Goal: Complete application form: Complete application form

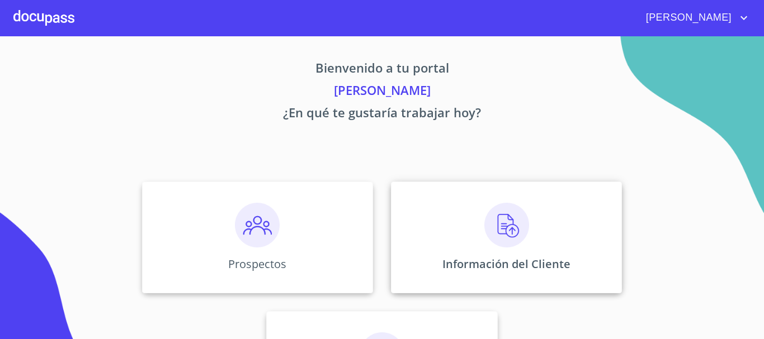
click at [490, 229] on img at bounding box center [506, 225] width 45 height 45
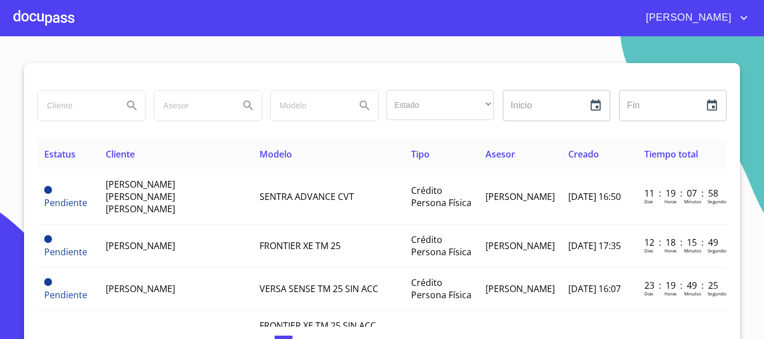
click at [89, 101] on input "search" at bounding box center [76, 106] width 76 height 30
click at [54, 18] on div at bounding box center [43, 18] width 61 height 36
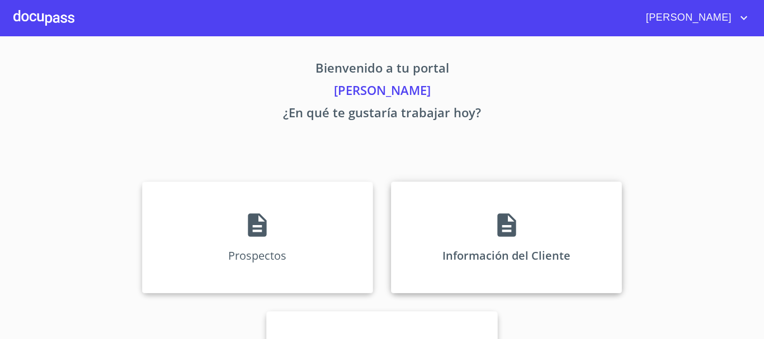
click at [522, 233] on div "Información del Cliente" at bounding box center [506, 238] width 231 height 112
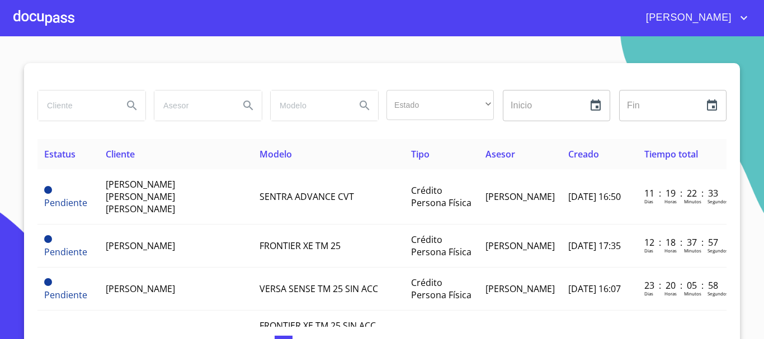
click at [100, 111] on input "search" at bounding box center [76, 106] width 76 height 30
type input "[PERSON_NAME]"
click at [127, 103] on icon "Search" at bounding box center [131, 105] width 13 height 13
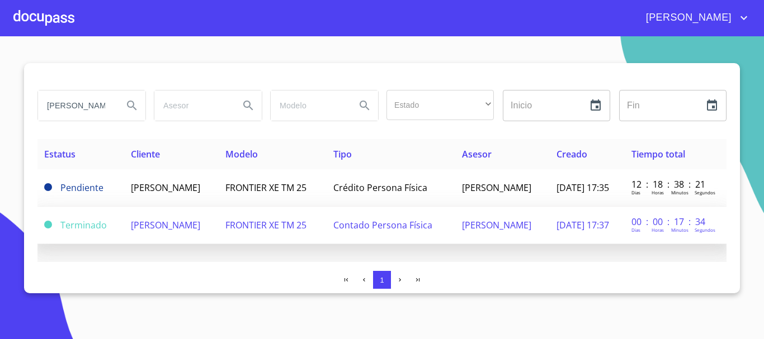
click at [161, 224] on span "[PERSON_NAME]" at bounding box center [165, 225] width 69 height 12
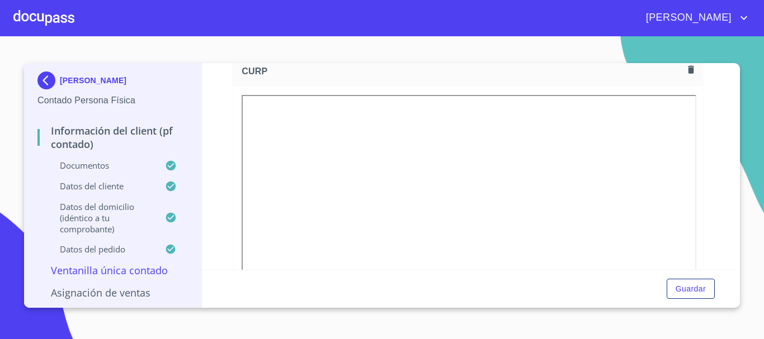
scroll to position [783, 0]
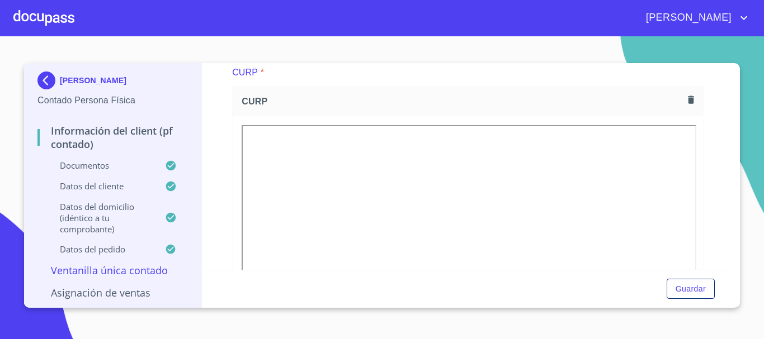
click at [59, 19] on div at bounding box center [43, 18] width 61 height 36
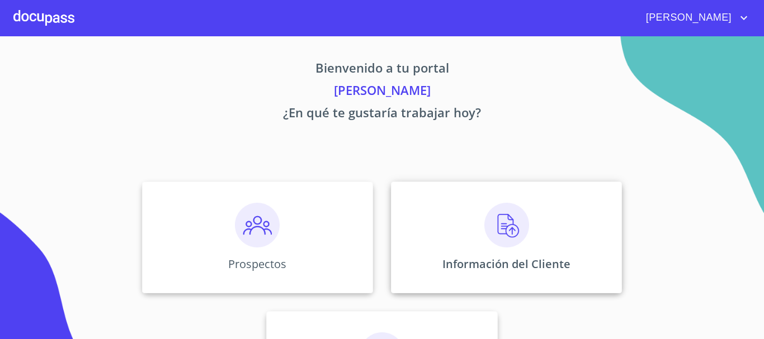
click at [498, 222] on img at bounding box center [506, 225] width 45 height 45
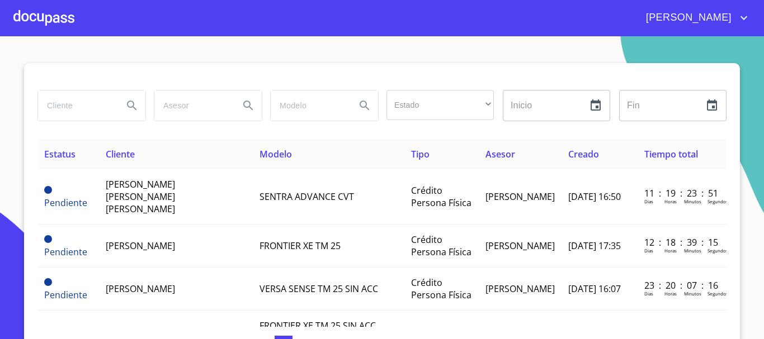
click at [113, 112] on div at bounding box center [91, 106] width 107 height 30
type input "[PERSON_NAME]"
click at [125, 109] on icon "Search" at bounding box center [131, 105] width 13 height 13
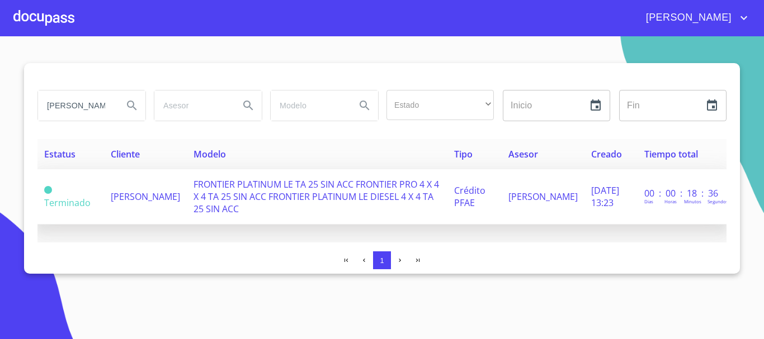
click at [130, 194] on span "[PERSON_NAME]" at bounding box center [145, 197] width 69 height 12
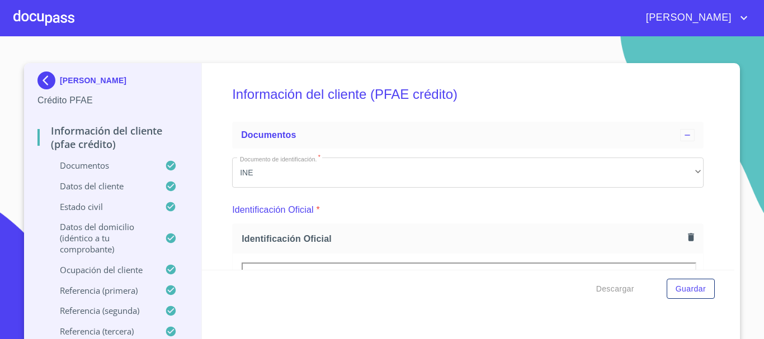
scroll to position [112, 0]
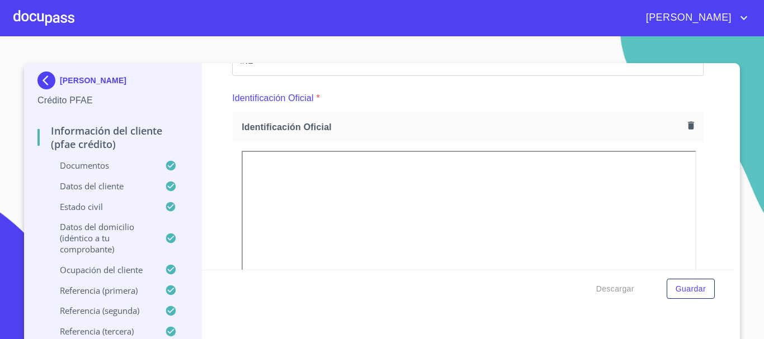
click at [56, 22] on div at bounding box center [43, 18] width 61 height 36
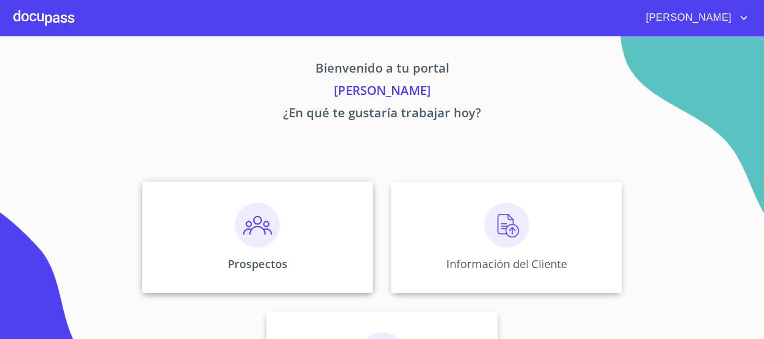
click at [268, 234] on img at bounding box center [257, 225] width 45 height 45
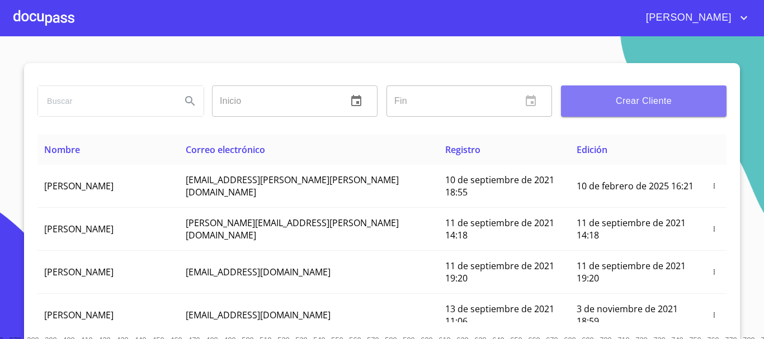
click at [612, 94] on span "Crear Cliente" at bounding box center [644, 101] width 148 height 16
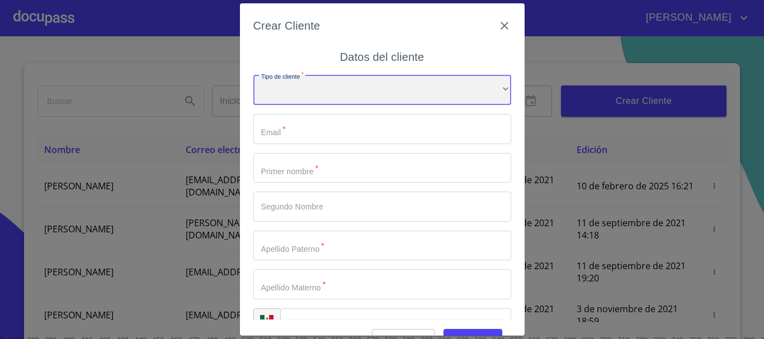
click at [339, 103] on div "​" at bounding box center [382, 90] width 258 height 30
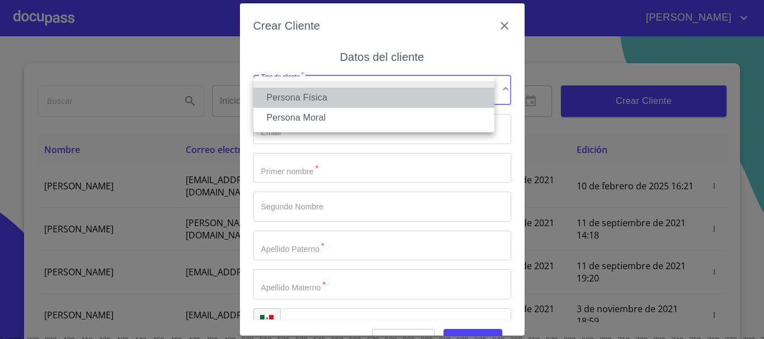
click at [330, 95] on li "Persona Física" at bounding box center [373, 98] width 241 height 20
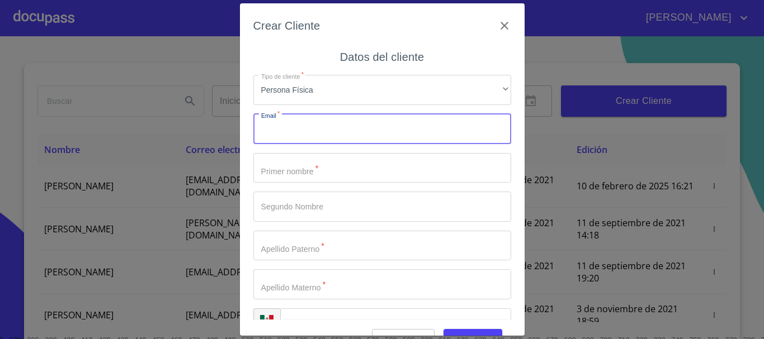
click at [309, 120] on input "Tipo de cliente   *" at bounding box center [382, 129] width 258 height 30
type input "[EMAIL_ADDRESS][DOMAIN_NAME]"
click at [339, 159] on input "Tipo de cliente   *" at bounding box center [382, 168] width 258 height 30
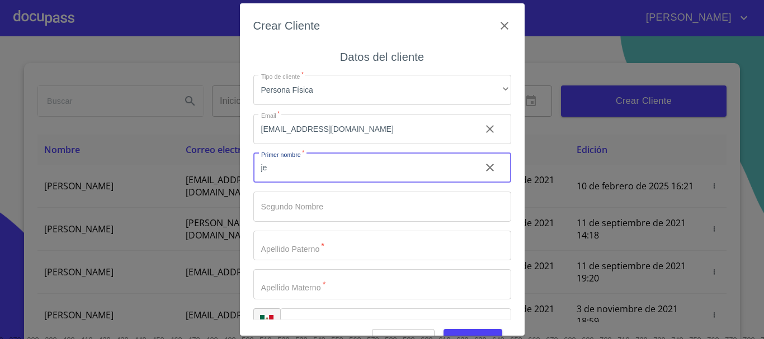
type input "j"
type input "JEYSON"
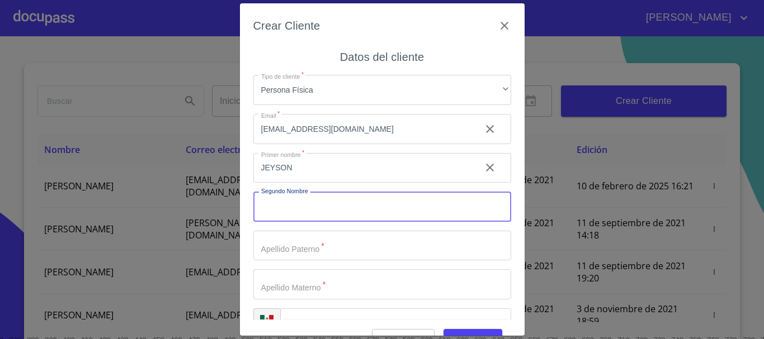
click at [342, 195] on input "Tipo de cliente   *" at bounding box center [382, 207] width 258 height 30
type input "[PERSON_NAME]"
click at [322, 238] on input "Tipo de cliente   *" at bounding box center [382, 246] width 258 height 30
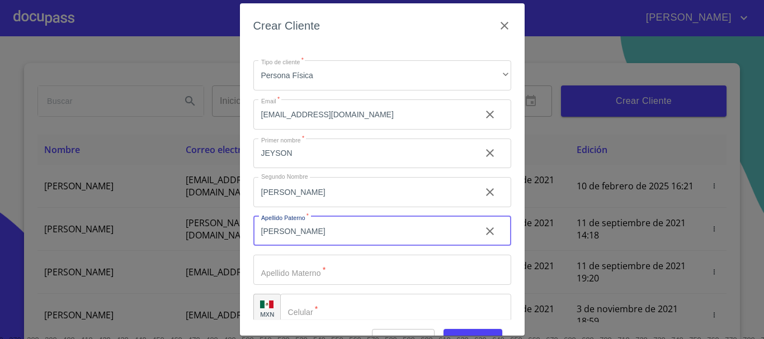
scroll to position [28, 0]
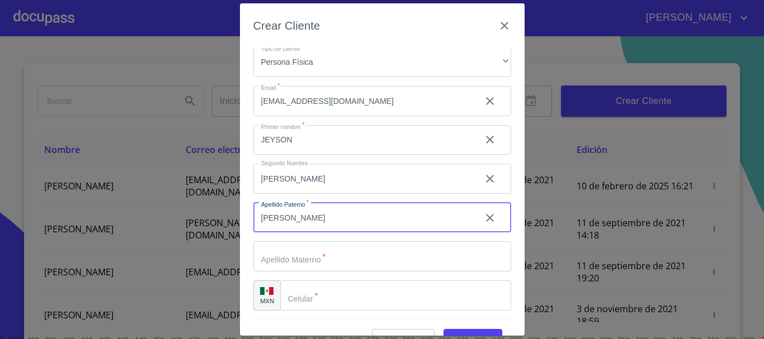
type input "[PERSON_NAME]"
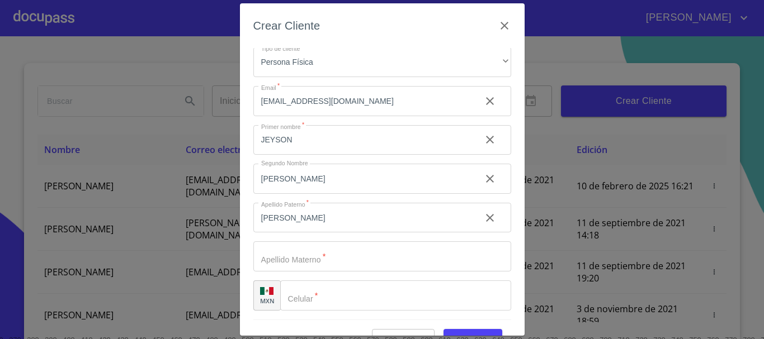
click at [302, 236] on div "Tipo de cliente   * Persona Física ​ Email   * [EMAIL_ADDRESS][DOMAIN_NAME] ​ P…" at bounding box center [382, 179] width 258 height 282
click at [288, 262] on input "Tipo de cliente   *" at bounding box center [382, 256] width 258 height 30
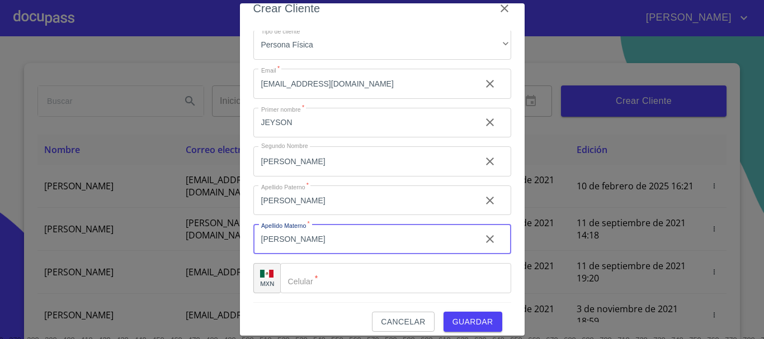
scroll to position [27, 0]
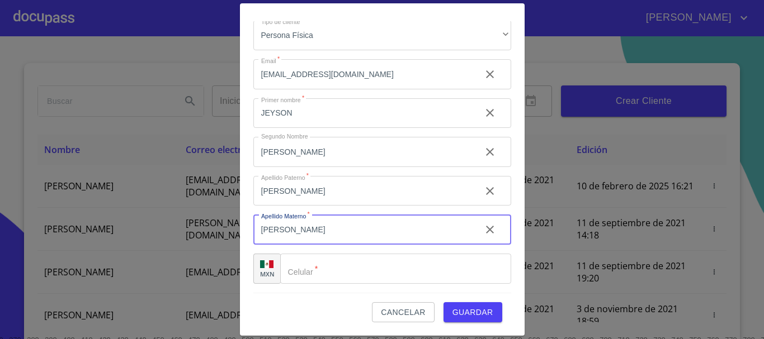
type input "[PERSON_NAME]"
click at [297, 264] on div "​" at bounding box center [395, 269] width 231 height 30
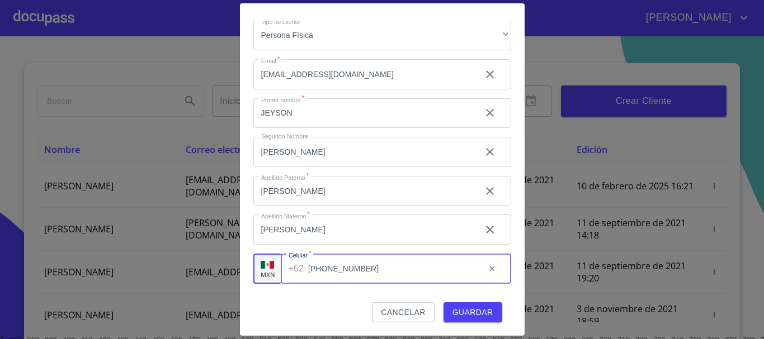
type input "[PHONE_NUMBER]"
click at [454, 311] on span "Guardar" at bounding box center [472, 313] width 41 height 14
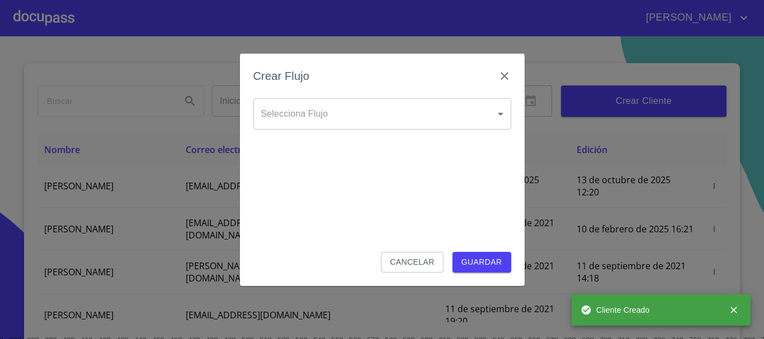
click at [467, 113] on body "[PERSON_NAME] ​ Fin ​ Crear Cliente Nombre Correo electrónico Registro Edición …" at bounding box center [382, 169] width 764 height 339
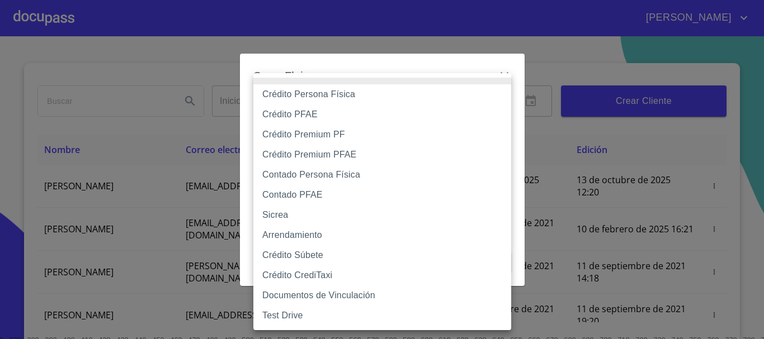
click at [300, 94] on li "Crédito Persona Física" at bounding box center [382, 94] width 258 height 20
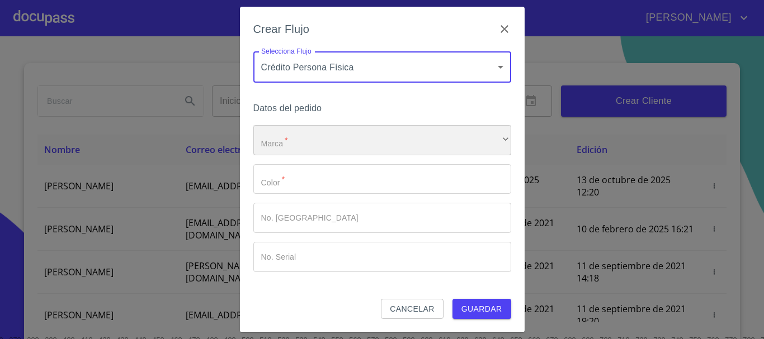
click at [307, 140] on div "​" at bounding box center [382, 140] width 258 height 30
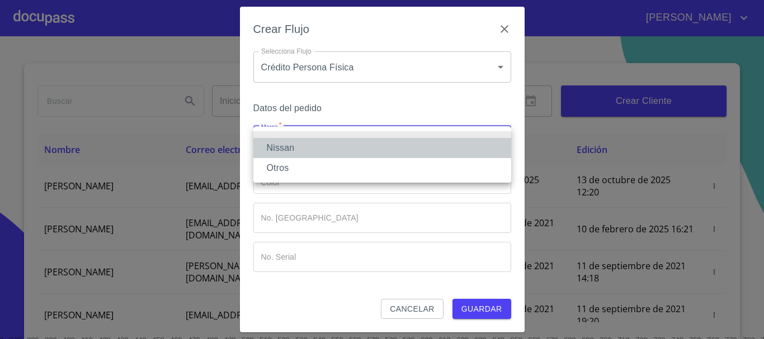
click at [295, 143] on li "Nissan" at bounding box center [382, 148] width 258 height 20
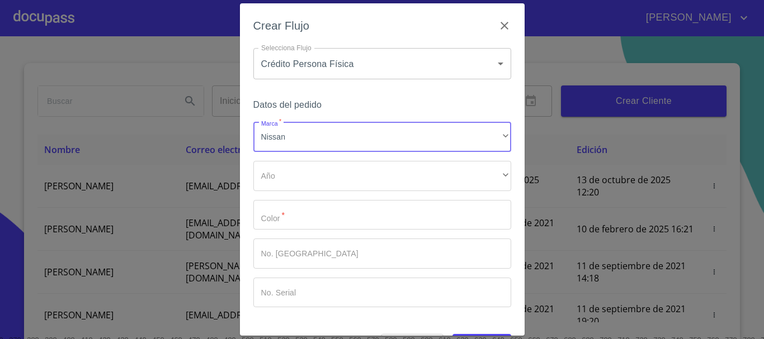
click at [355, 65] on body "[PERSON_NAME] ​ Fin ​ Crear Cliente Nombre Correo electrónico Registro Edición …" at bounding box center [382, 169] width 764 height 339
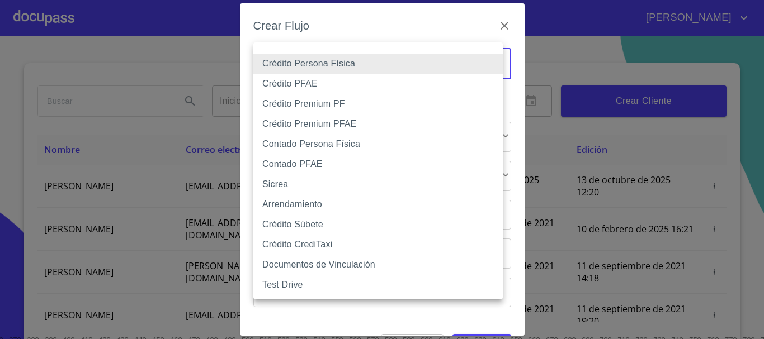
click at [298, 141] on li "Contado Persona Física" at bounding box center [377, 144] width 249 height 20
type input "60bf975b0d9865ccc2471536"
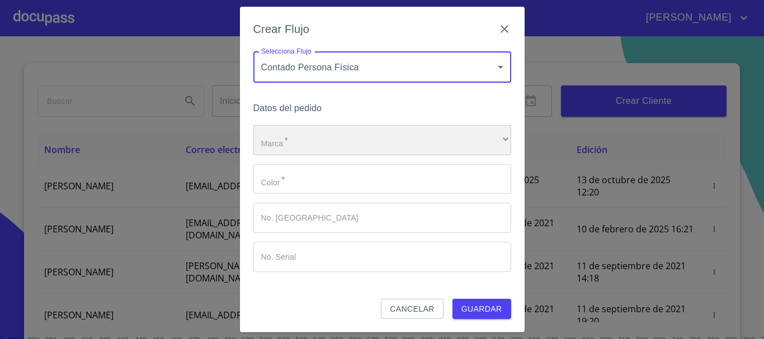
click at [306, 139] on div "​" at bounding box center [382, 140] width 258 height 30
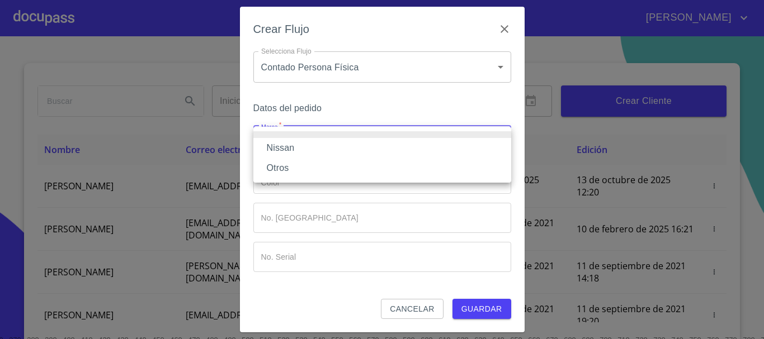
click at [291, 148] on li "Nissan" at bounding box center [382, 148] width 258 height 20
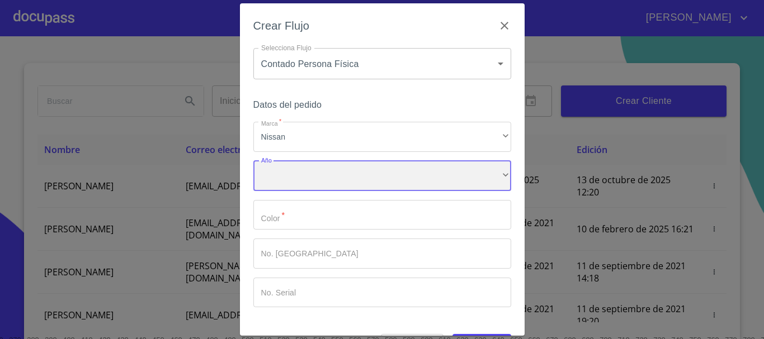
click at [293, 179] on div "​" at bounding box center [382, 176] width 258 height 30
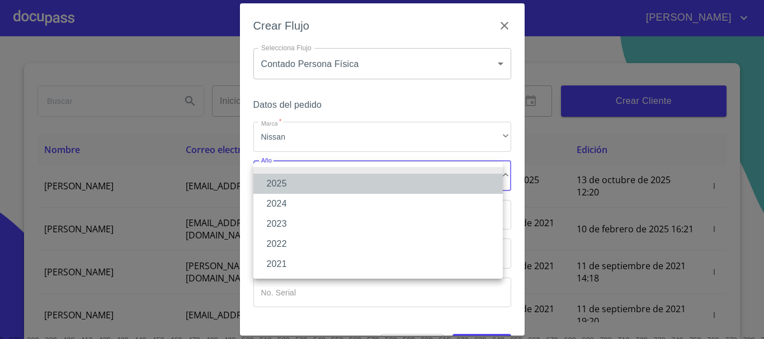
click at [291, 179] on li "2025" at bounding box center [377, 184] width 249 height 20
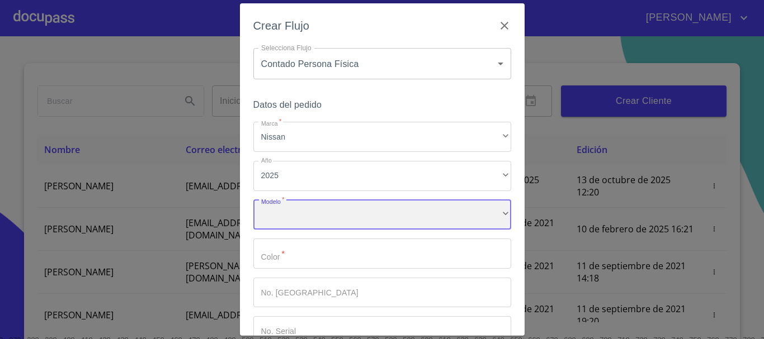
click at [304, 219] on div "​" at bounding box center [382, 215] width 258 height 30
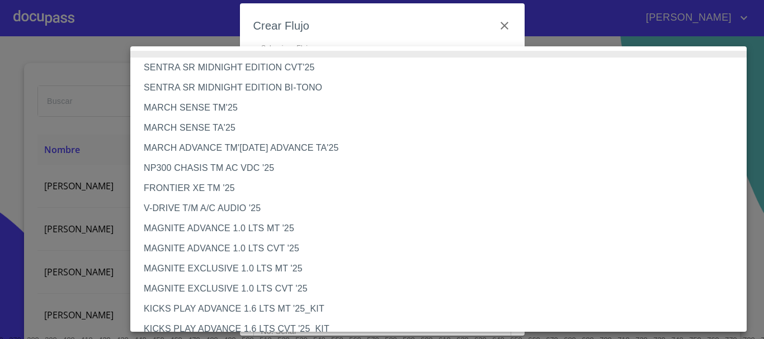
click at [69, 53] on div at bounding box center [382, 169] width 764 height 339
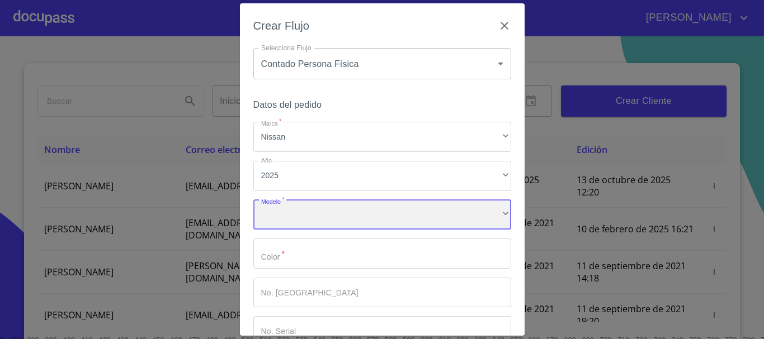
click at [283, 210] on div "​" at bounding box center [382, 215] width 258 height 30
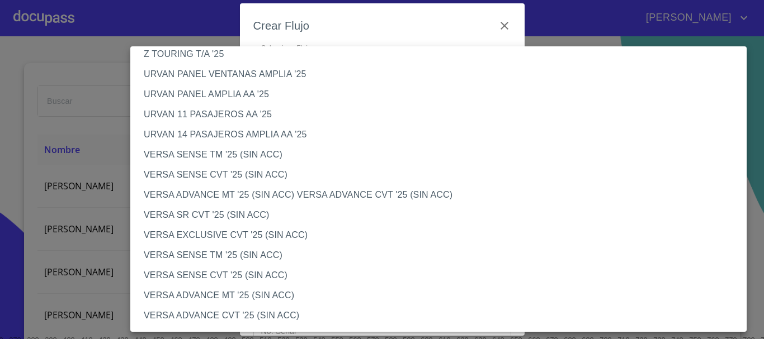
scroll to position [391, 0]
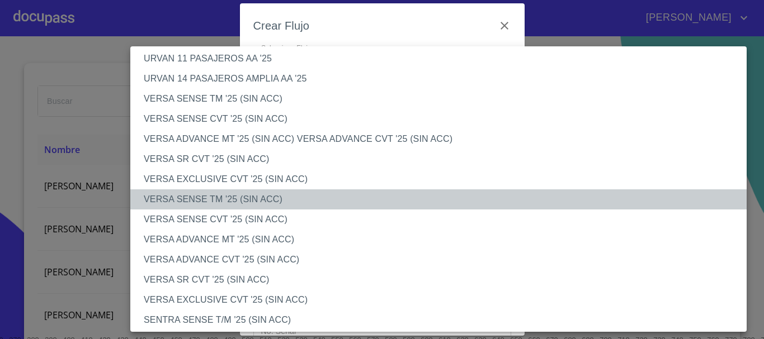
click at [205, 203] on li "VERSA SENSE TM '25 (SIN ACC)" at bounding box center [442, 199] width 624 height 20
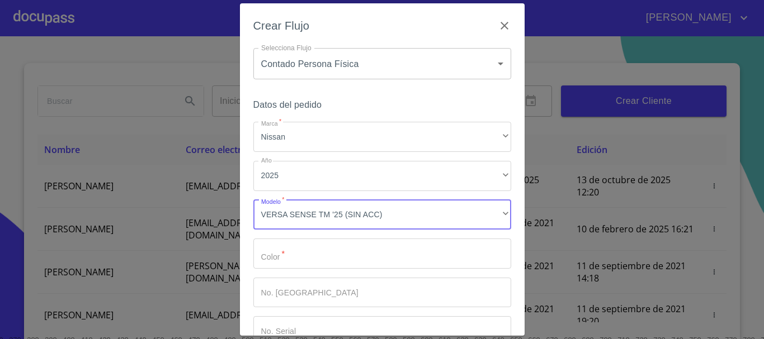
click at [288, 258] on input "Marca   *" at bounding box center [382, 254] width 258 height 30
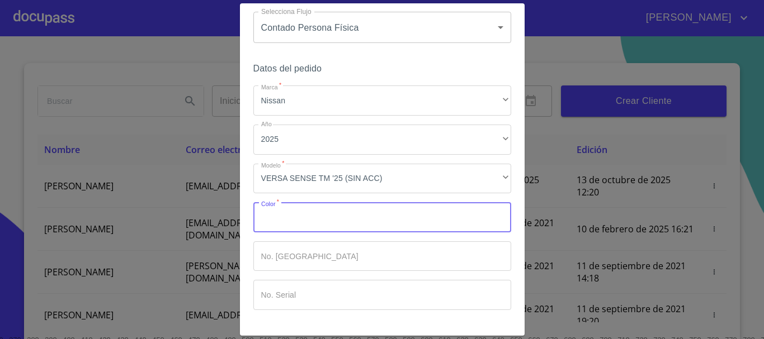
scroll to position [56, 0]
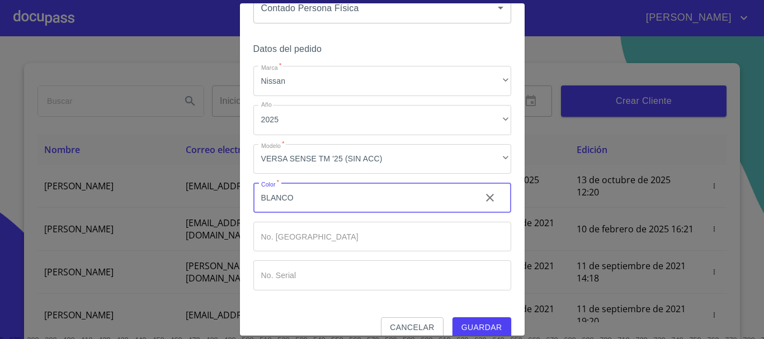
type input "BLANCO"
click at [293, 220] on div "Marca   * Nissan ​ Año 2025 ​ Modelo   * VERSA SENSE TM '25 (SIN ACC) ​ Color  …" at bounding box center [382, 178] width 258 height 225
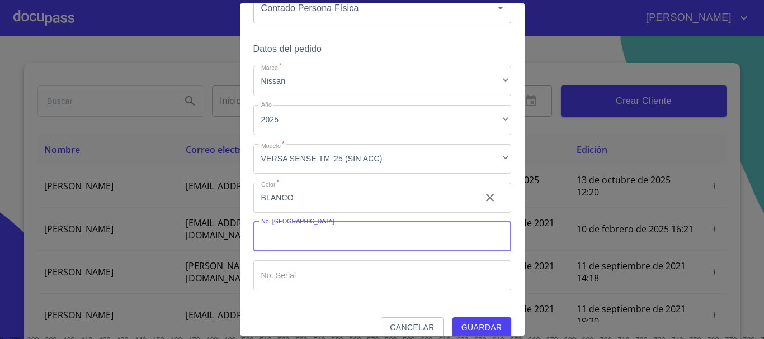
click at [293, 230] on input "Marca   *" at bounding box center [382, 237] width 258 height 30
type input "000000"
click at [293, 270] on input "Marca   *" at bounding box center [382, 275] width 258 height 30
type input "000000"
click at [463, 325] on span "Guardar" at bounding box center [481, 328] width 41 height 14
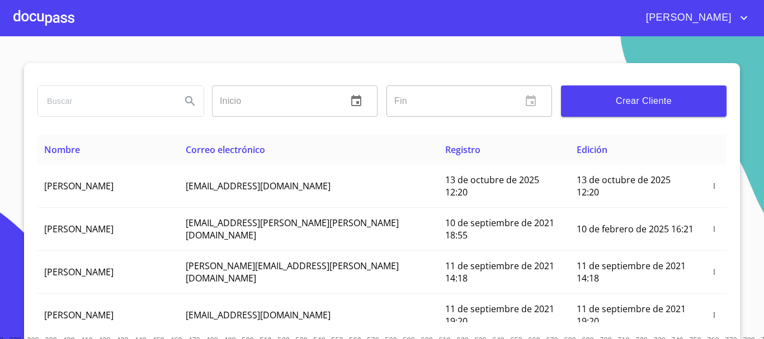
click at [61, 17] on div at bounding box center [43, 18] width 61 height 36
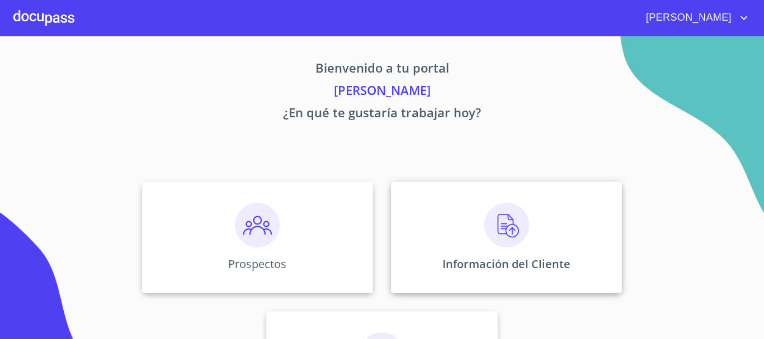
click at [503, 216] on img at bounding box center [506, 225] width 45 height 45
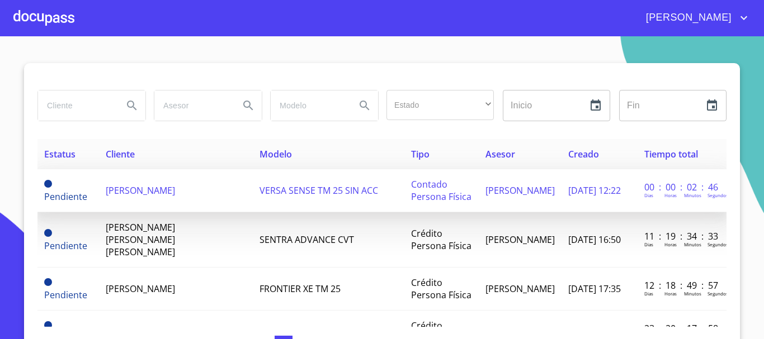
click at [151, 186] on span "[PERSON_NAME]" at bounding box center [140, 190] width 69 height 12
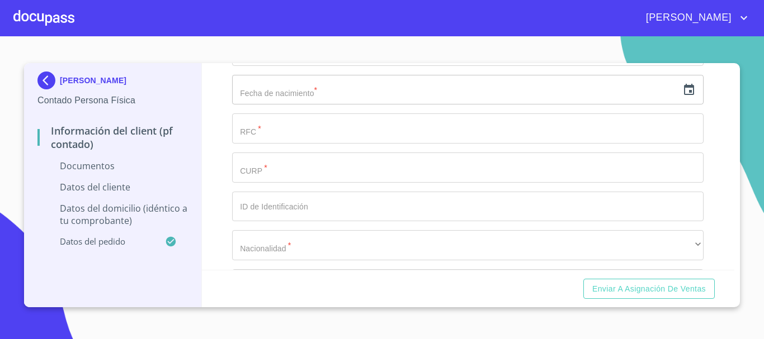
scroll to position [950, 0]
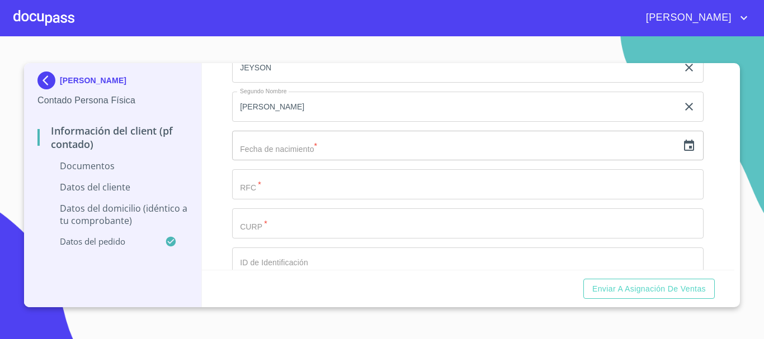
click at [224, 151] on div "Información del Client (PF contado) Documentos Documento de identificación.   *…" at bounding box center [468, 166] width 533 height 207
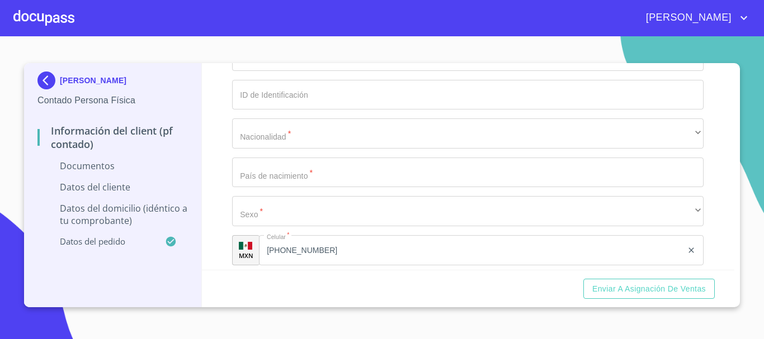
scroll to position [1062, 0]
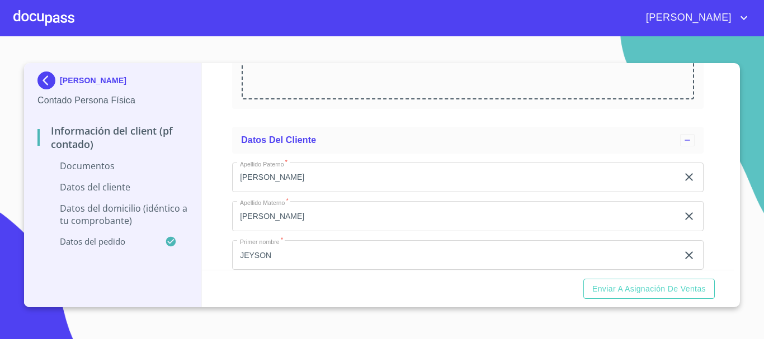
click at [224, 172] on div "Información del Client (PF contado) Documentos Documento de identificación.   *…" at bounding box center [468, 166] width 533 height 207
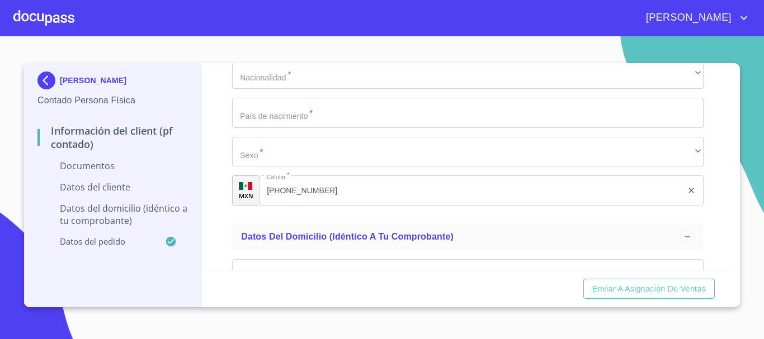
scroll to position [1509, 0]
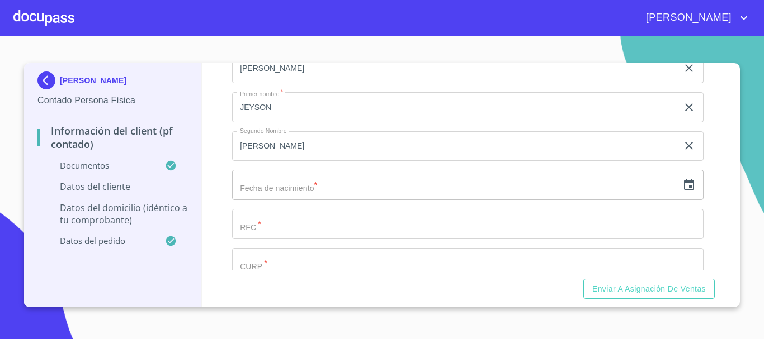
click at [214, 208] on div "Información del Client (PF contado) Documentos Documento de identificación.   *…" at bounding box center [468, 166] width 533 height 207
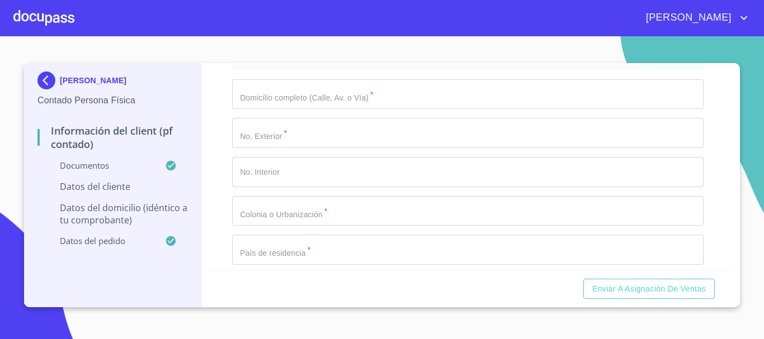
scroll to position [2012, 0]
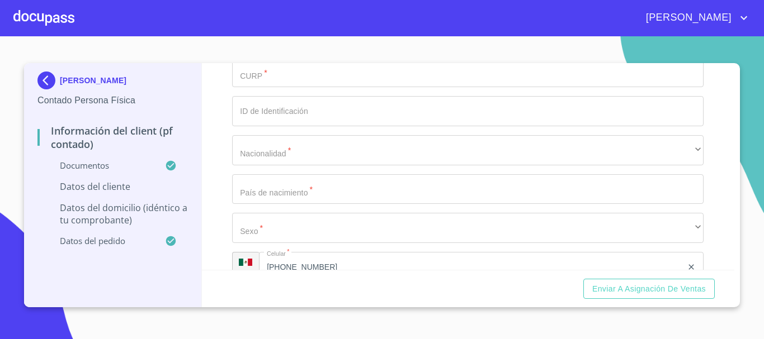
click at [215, 207] on div "Información del Client (PF contado) Documentos Documento de identificación.   *…" at bounding box center [468, 166] width 533 height 207
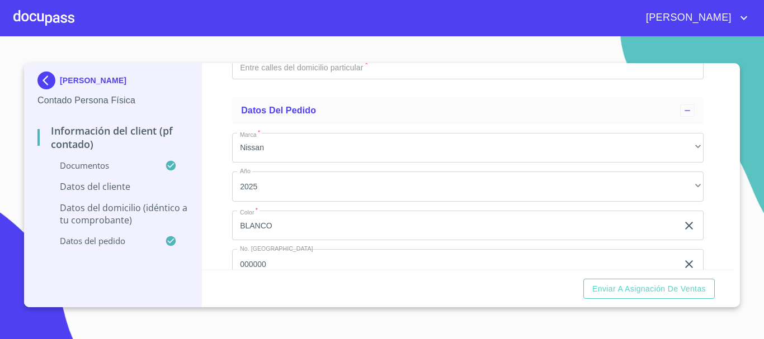
scroll to position [2627, 0]
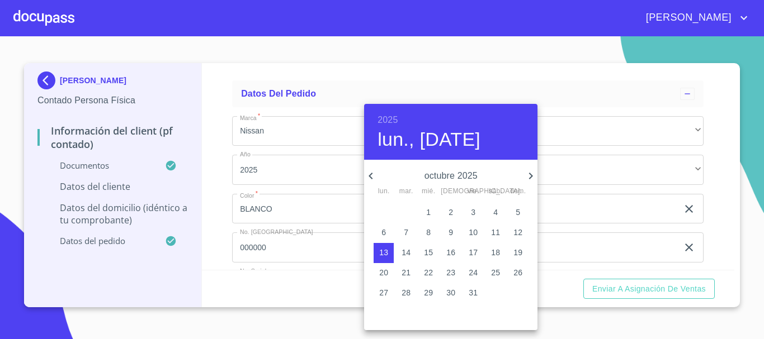
click at [385, 122] on h6 "2025" at bounding box center [387, 120] width 20 height 16
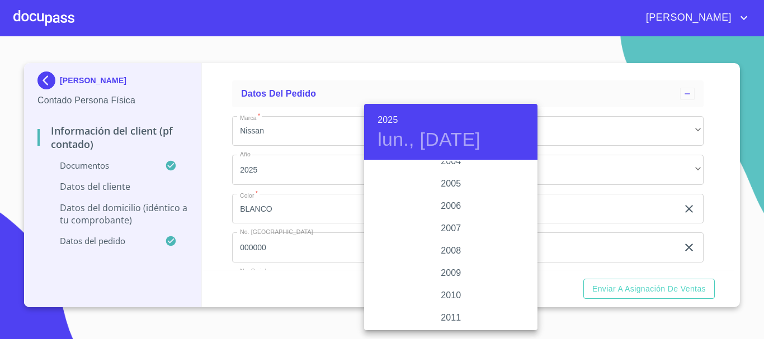
scroll to position [1722, 0]
click at [450, 175] on div "2002" at bounding box center [450, 173] width 173 height 22
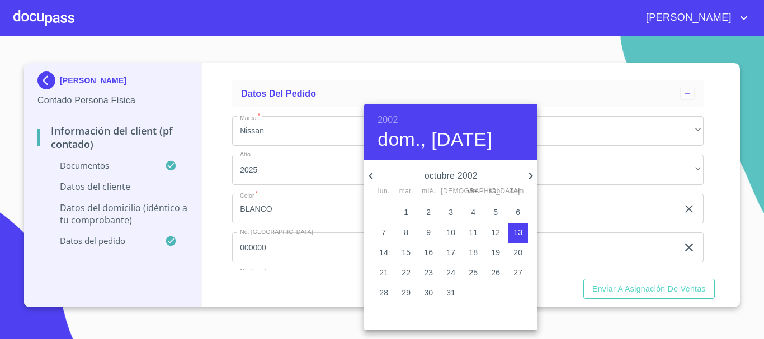
click at [532, 177] on icon "button" at bounding box center [530, 175] width 13 height 13
click at [375, 177] on icon "button" at bounding box center [370, 175] width 13 height 13
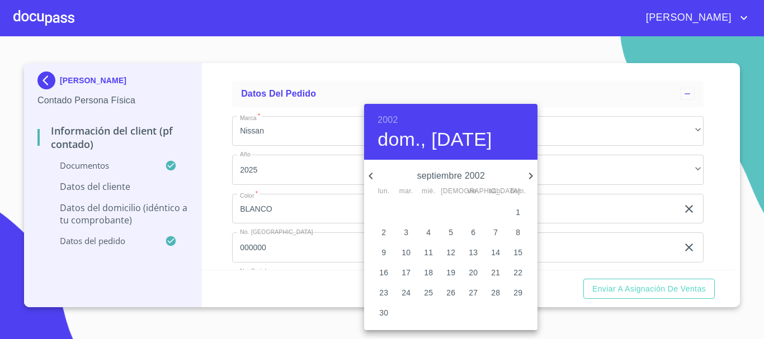
click at [375, 177] on icon "button" at bounding box center [370, 175] width 13 height 13
click at [447, 232] on p "11" at bounding box center [450, 232] width 9 height 11
type input "11 de [DATE]. de 2002"
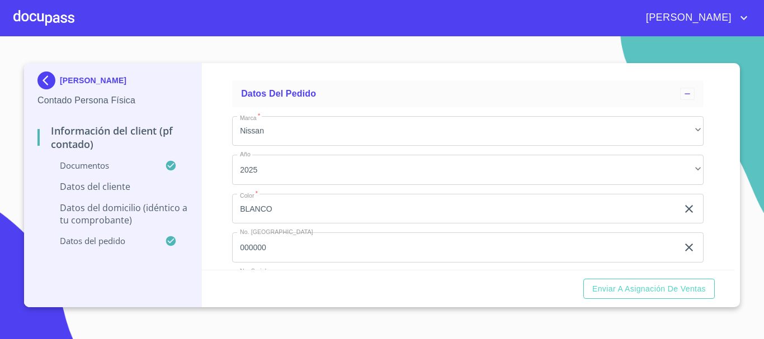
type input "MEGJ020711HJCDRYA0"
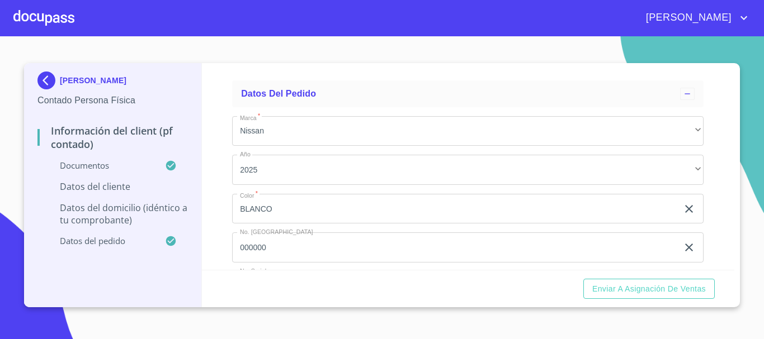
paste input "MEGJ020711HJCDRYA0"
type input "MEGJ020711HJCDRYA0"
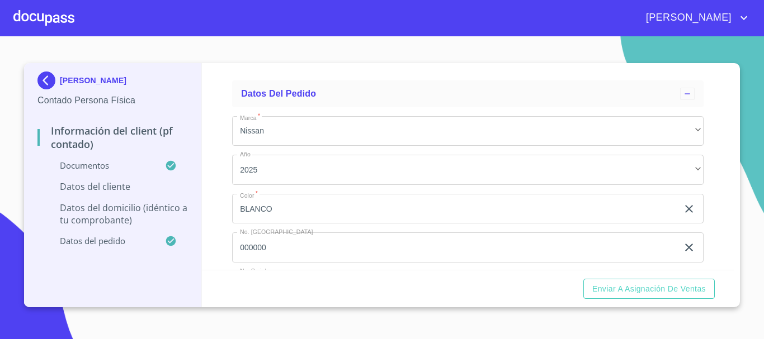
click at [215, 234] on div "Información del Client (PF contado) Documentos Documento de identificación.   *…" at bounding box center [468, 166] width 533 height 207
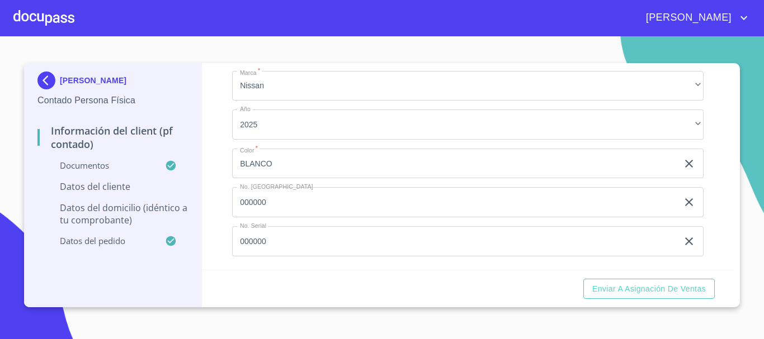
scroll to position [2627, 0]
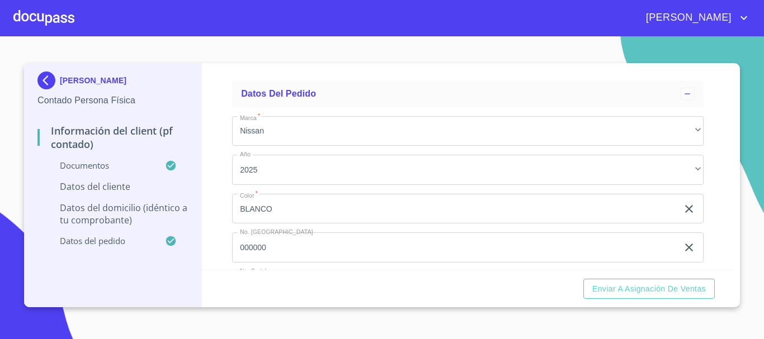
type input "MEGJ020711J29"
click at [216, 231] on div "Información del Client (PF contado) Documentos Documento de identificación.   *…" at bounding box center [468, 166] width 533 height 207
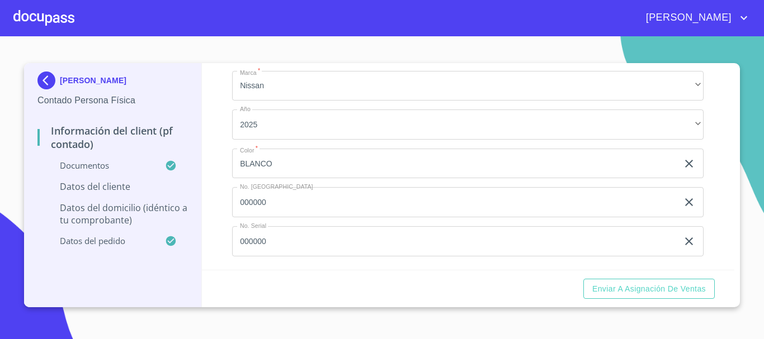
scroll to position [2739, 0]
type input "2061056989"
click at [217, 217] on div "Información del Client (PF contado) Documentos Documento de identificación.   *…" at bounding box center [468, 166] width 533 height 207
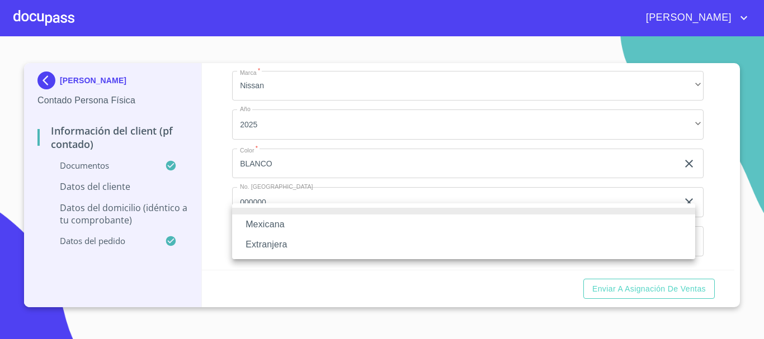
click at [254, 224] on li "Mexicana" at bounding box center [463, 225] width 463 height 20
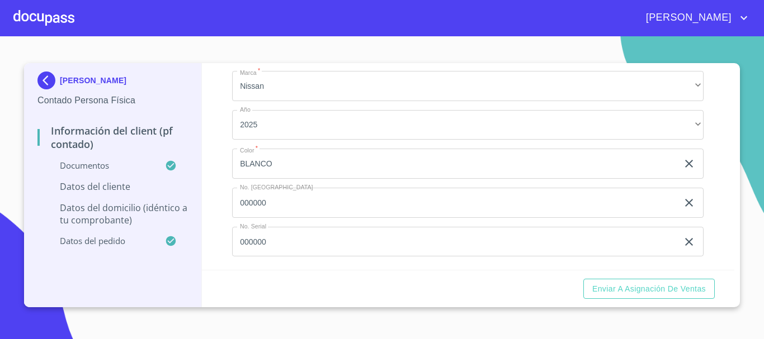
type input "[GEOGRAPHIC_DATA]"
click at [211, 216] on div "Información del Client (PF contado) Documentos Documento de identificación.   *…" at bounding box center [468, 166] width 533 height 207
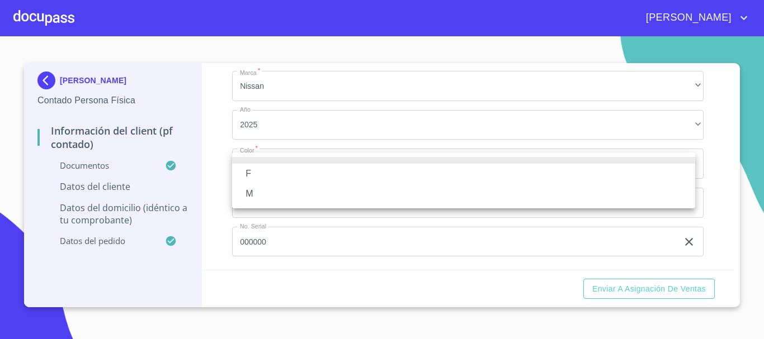
click at [255, 201] on li "M" at bounding box center [463, 194] width 463 height 20
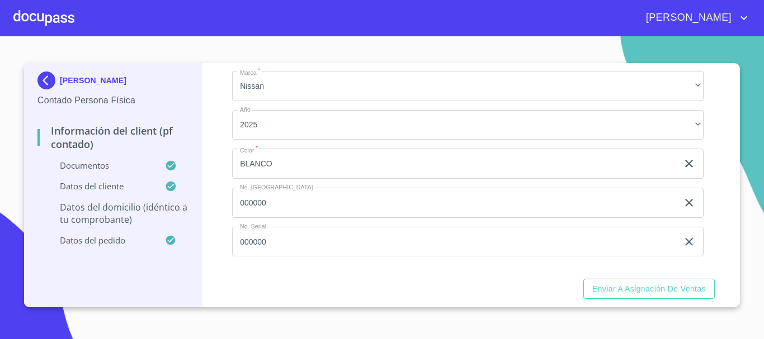
scroll to position [3019, 0]
type input "e"
type input "EDIFICIO [PERSON_NAME]"
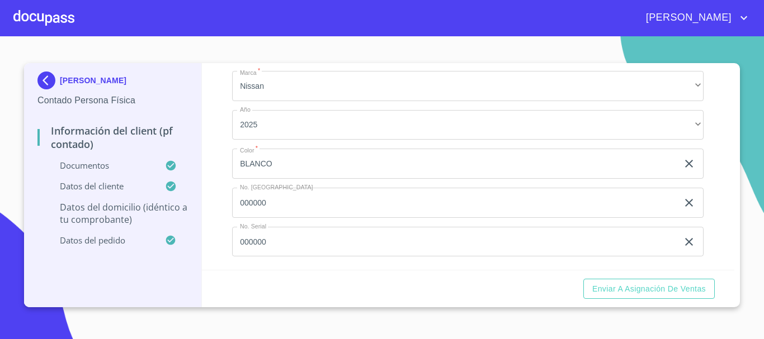
scroll to position [3074, 0]
type input "302"
type input "1"
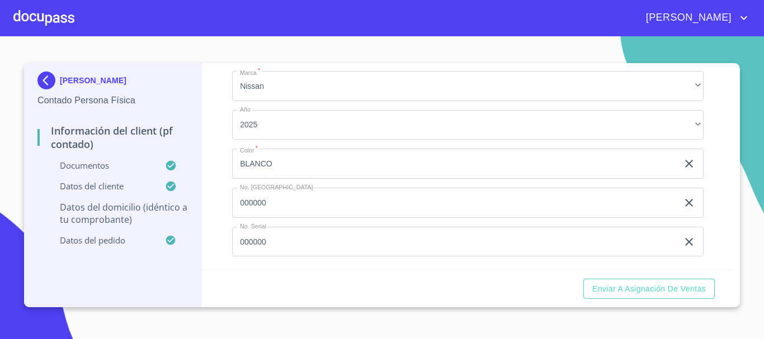
type input "04"
type input "INFONAVIT"
